Goal: Navigation & Orientation: Find specific page/section

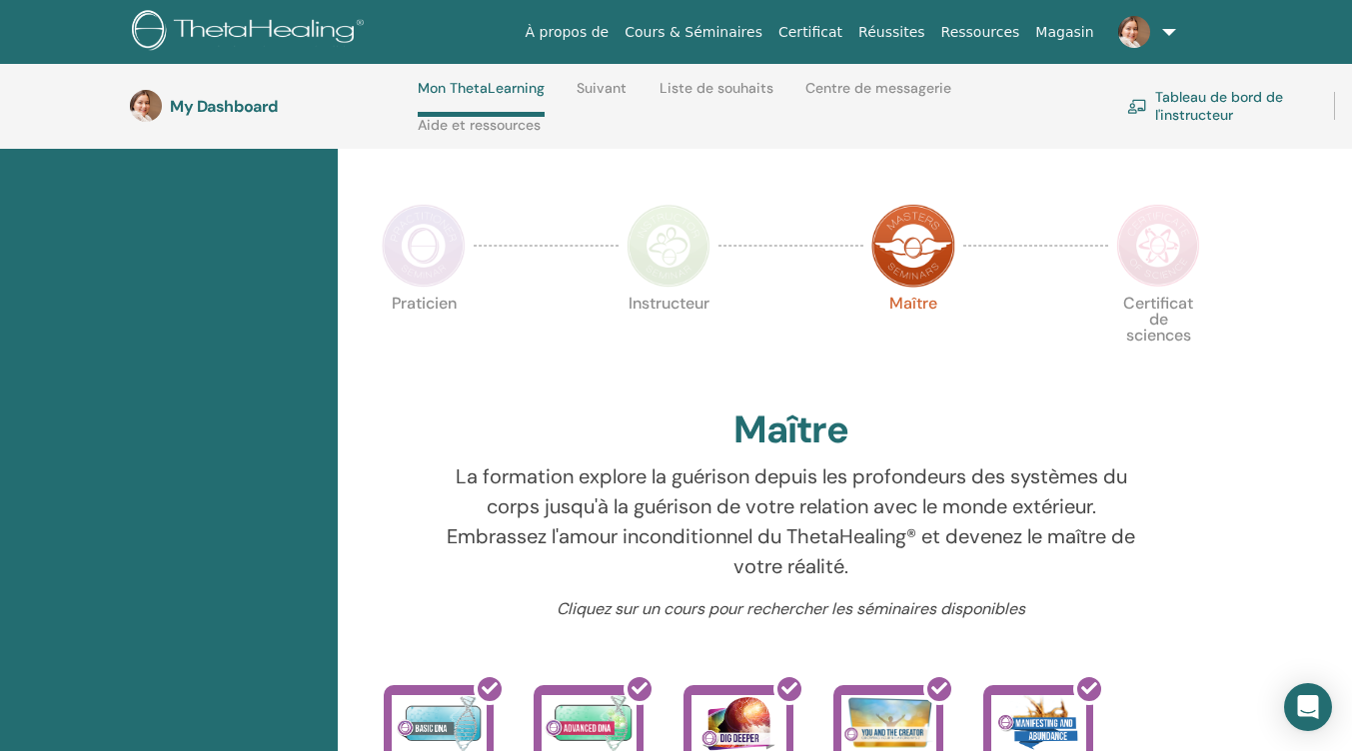
scroll to position [384, 0]
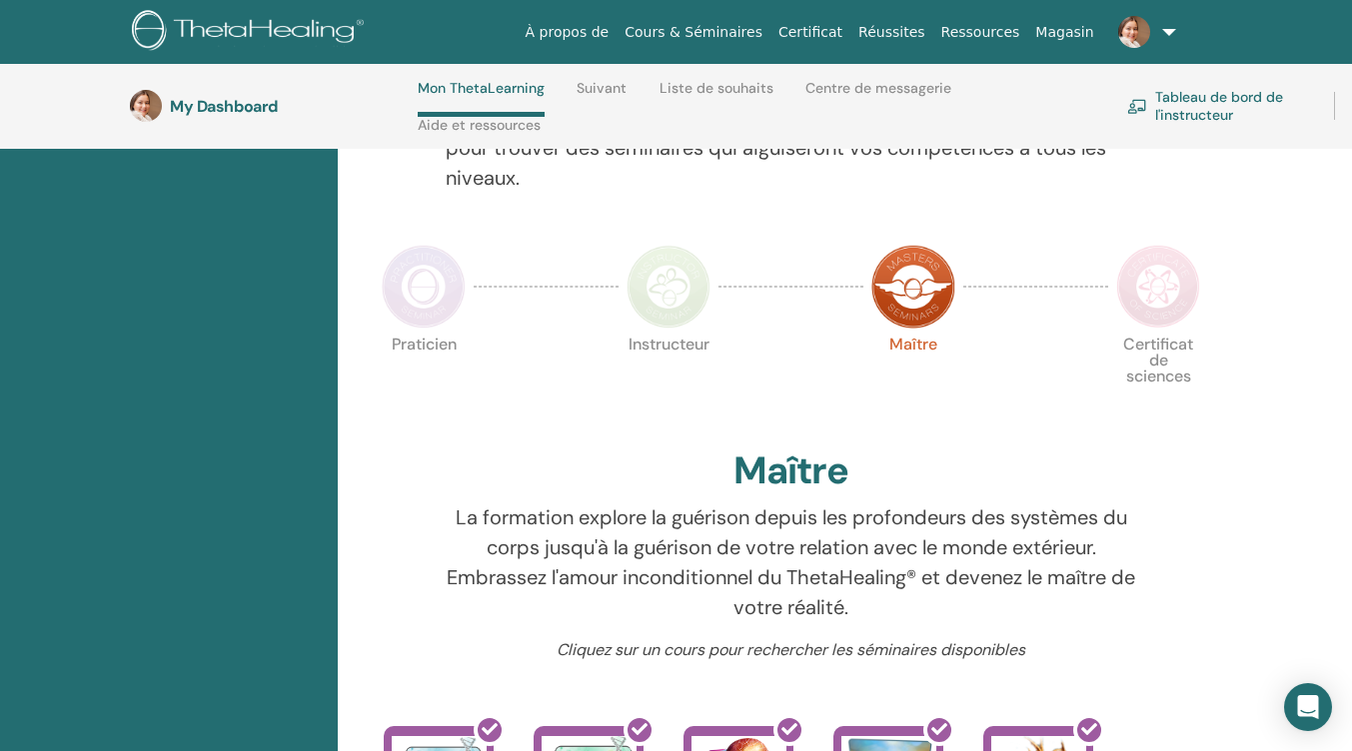
click at [1185, 276] on img at bounding box center [1158, 287] width 84 height 84
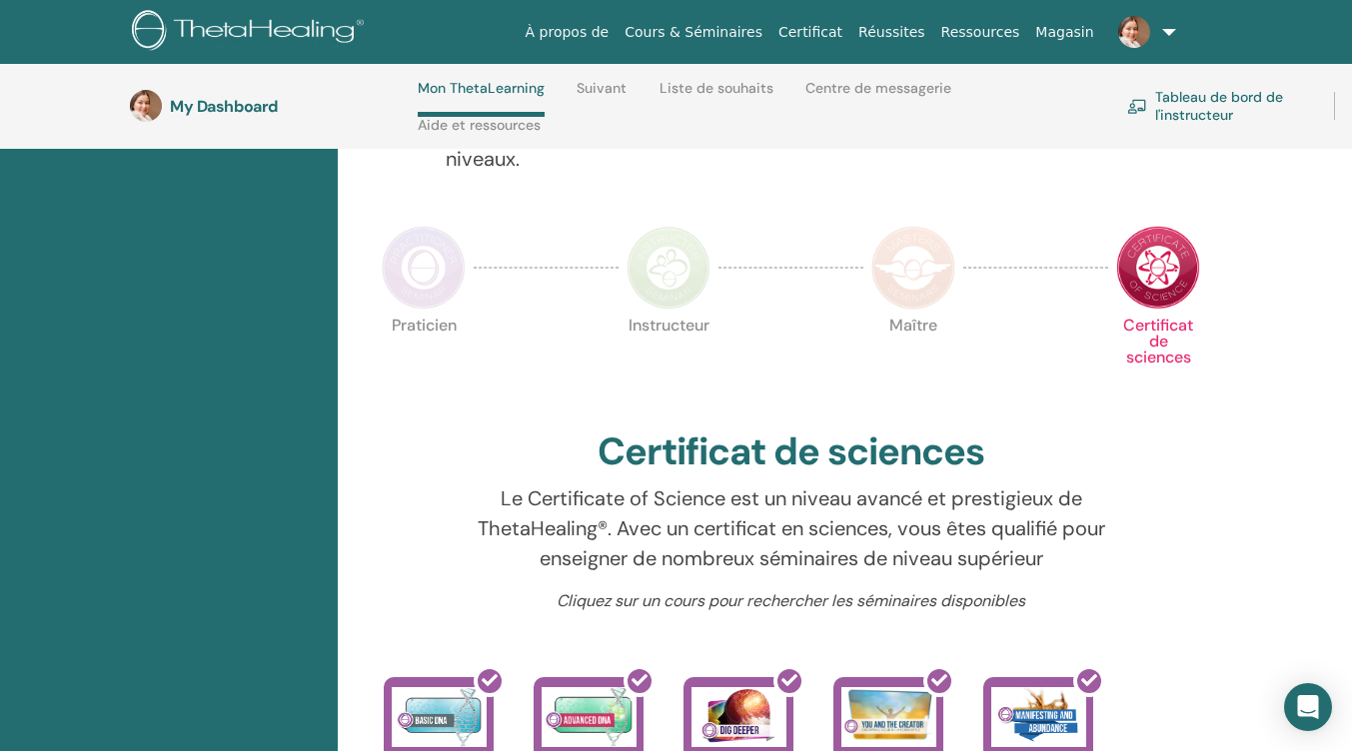
scroll to position [384, 0]
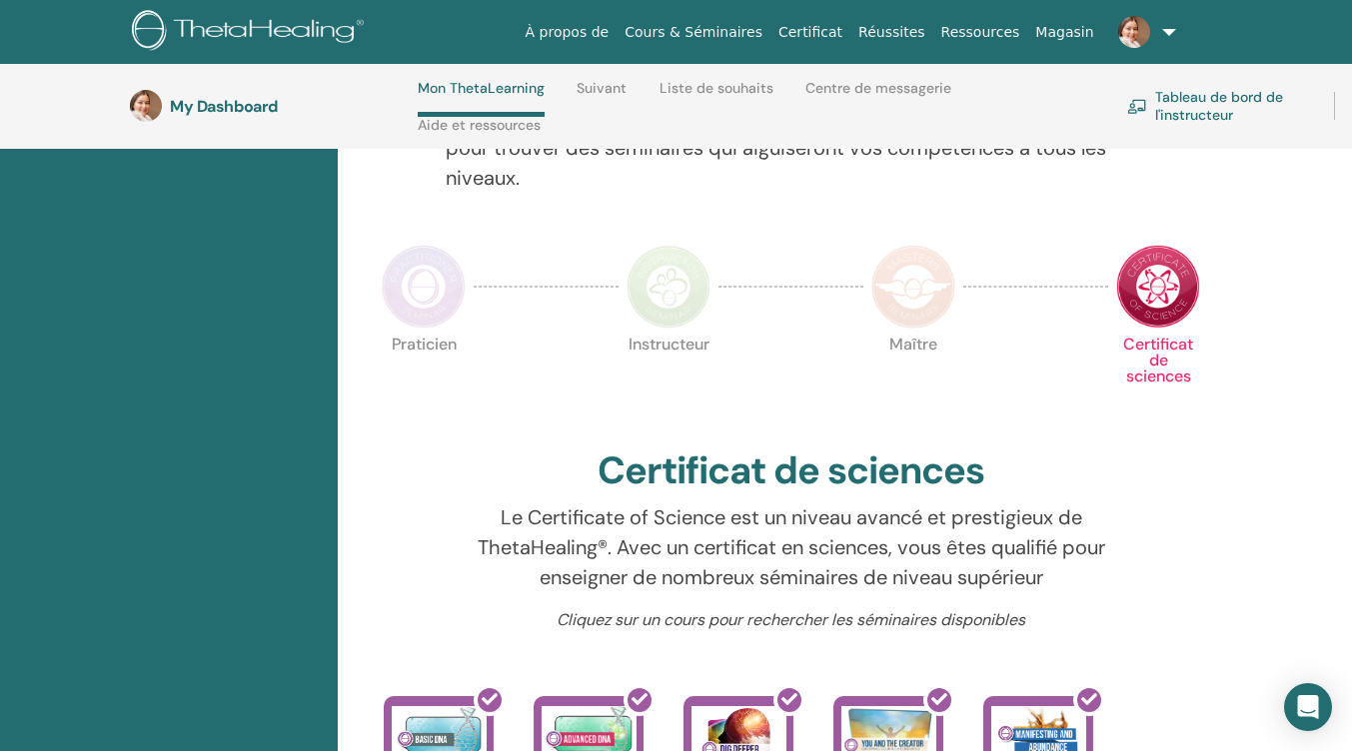
click at [912, 288] on img at bounding box center [913, 287] width 84 height 84
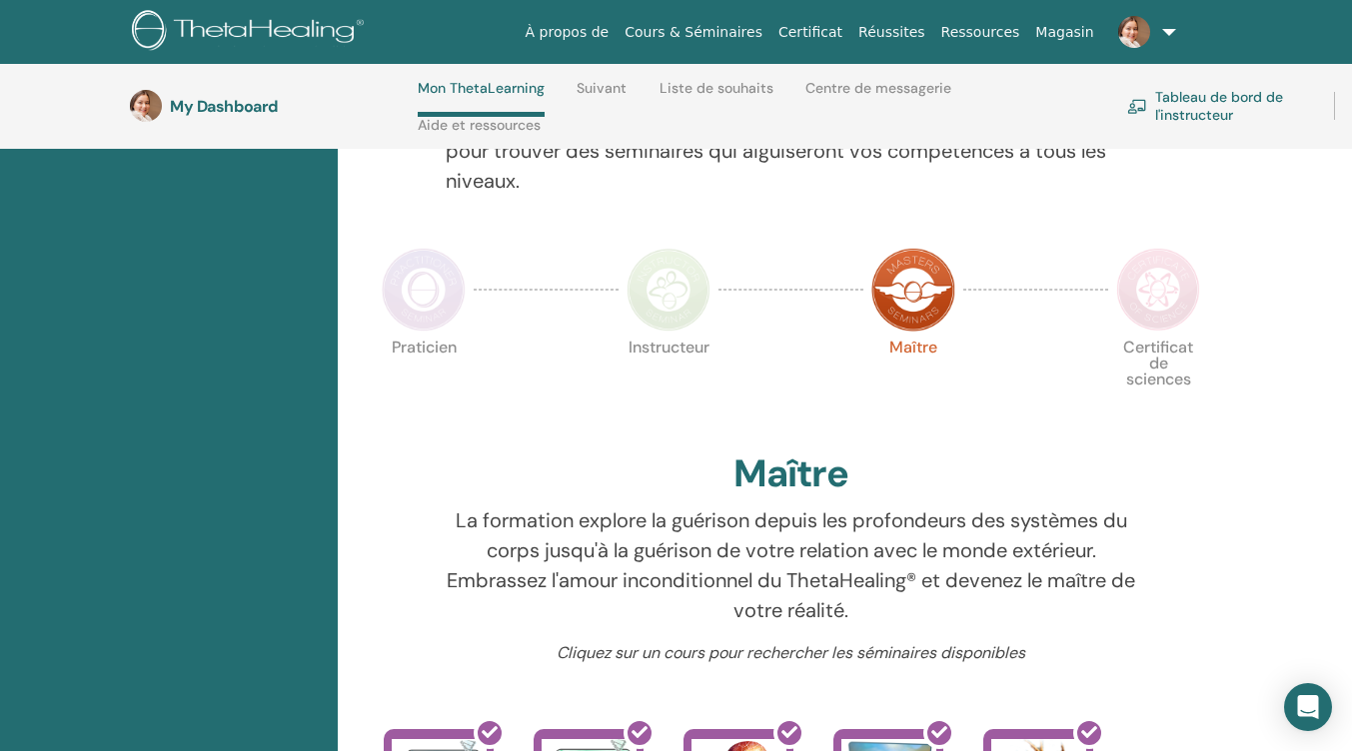
scroll to position [284, 0]
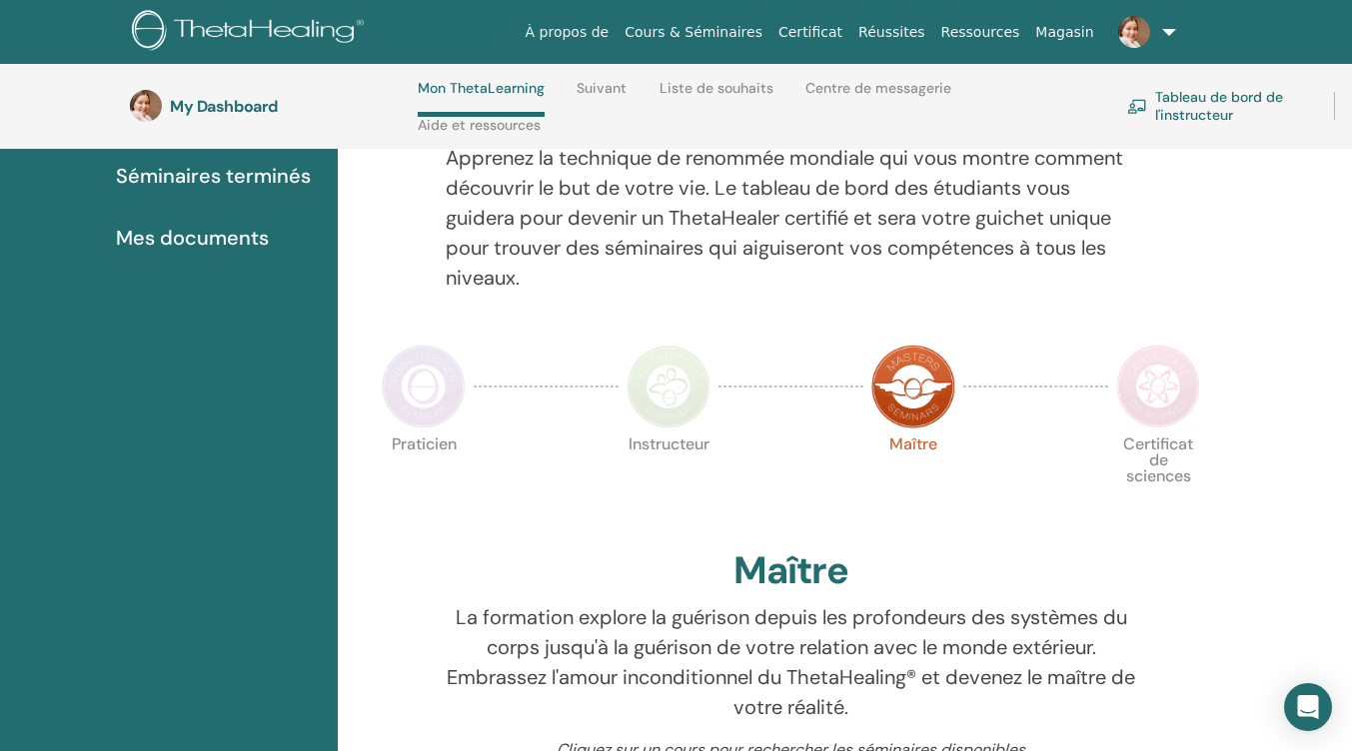
click at [1162, 376] on img at bounding box center [1158, 387] width 84 height 84
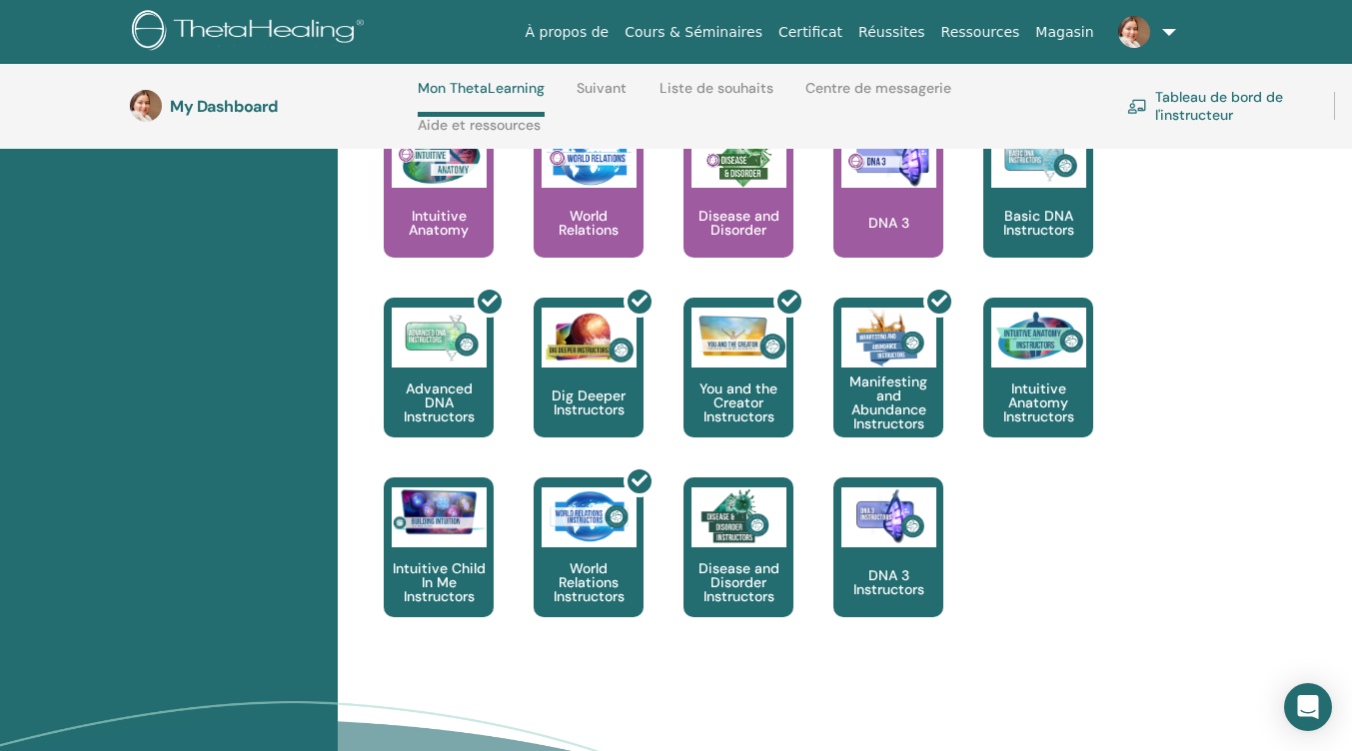
scroll to position [1183, 0]
